Goal: Information Seeking & Learning: Learn about a topic

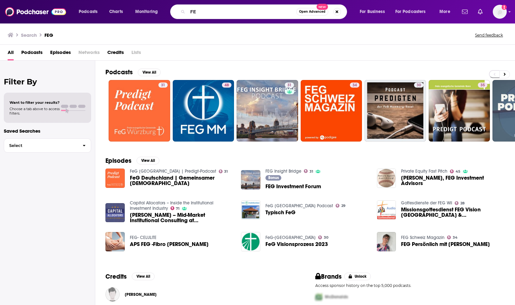
type input "F"
type input "built by people"
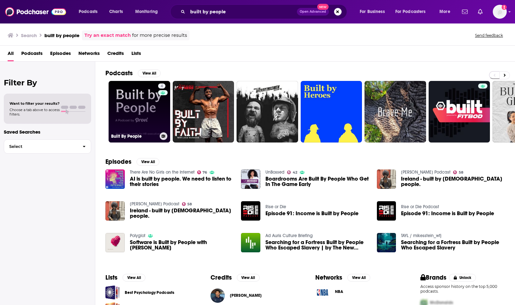
click at [148, 114] on link "4 Built By People" at bounding box center [140, 112] width 62 height 62
